Goal: Task Accomplishment & Management: Manage account settings

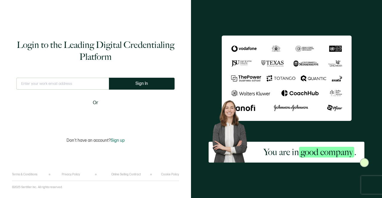
click at [21, 82] on input "text" at bounding box center [62, 84] width 92 height 12
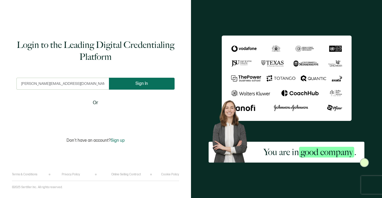
click at [130, 84] on button "Sign In" at bounding box center [142, 84] width 66 height 12
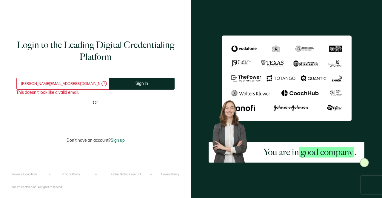
click at [52, 83] on input "Michelle@HL7.org" at bounding box center [62, 84] width 92 height 12
drag, startPoint x: 55, startPoint y: 84, endPoint x: 6, endPoint y: 94, distance: 50.4
click at [0, 83] on div "Login to the Leading Digital Credentialing Platform Michelle@HL7.org This doesn…" at bounding box center [95, 99] width 191 height 198
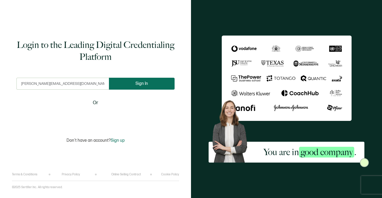
type input "michelle@hl7.org"
click at [139, 84] on span "Sign In" at bounding box center [141, 83] width 13 height 4
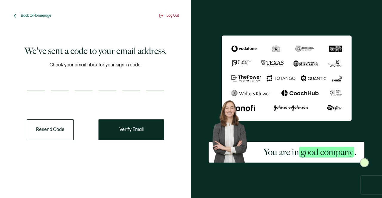
click at [45, 80] on div at bounding box center [95, 85] width 137 height 12
type input "1"
type input "4"
type input "6"
type input "3"
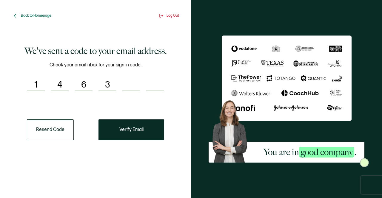
type input "1"
type input "8"
